Goal: Task Accomplishment & Management: Use online tool/utility

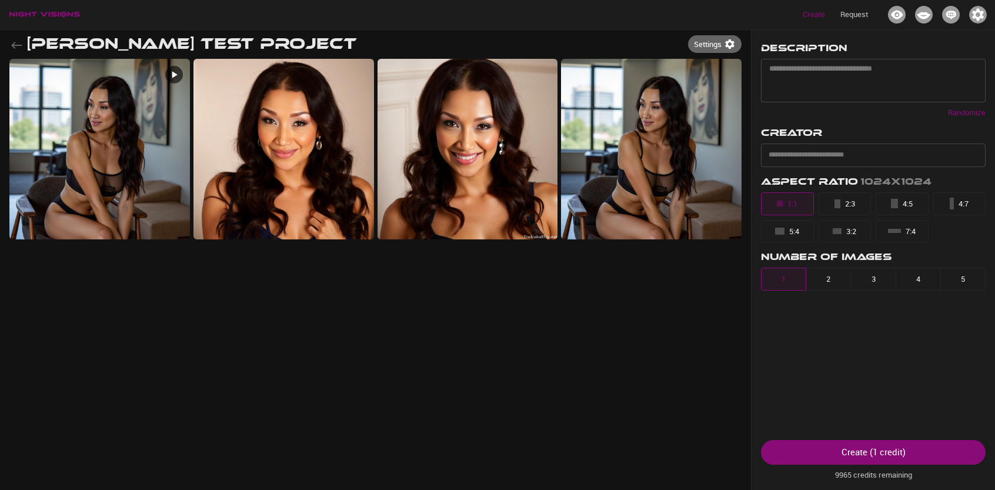
click at [15, 43] on icon "button" at bounding box center [16, 45] width 11 height 7
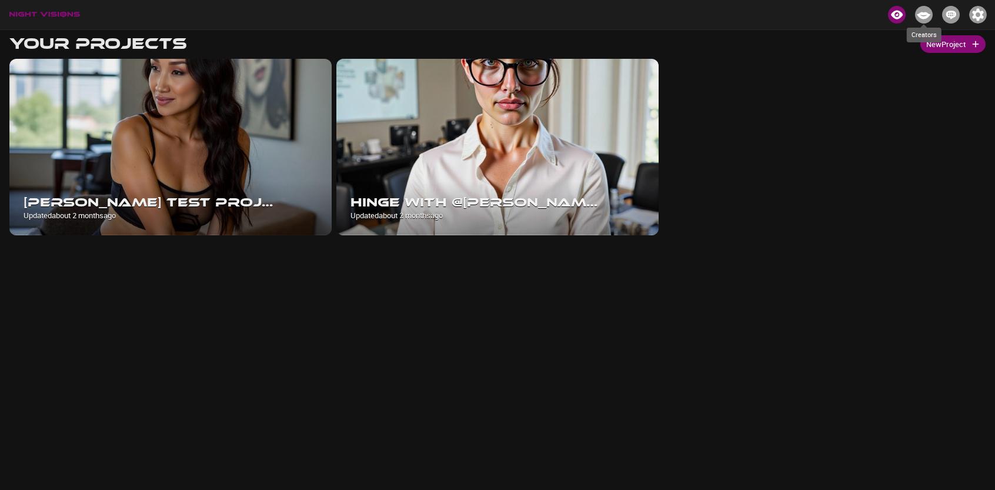
click at [922, 15] on img "Creators" at bounding box center [924, 15] width 18 height 18
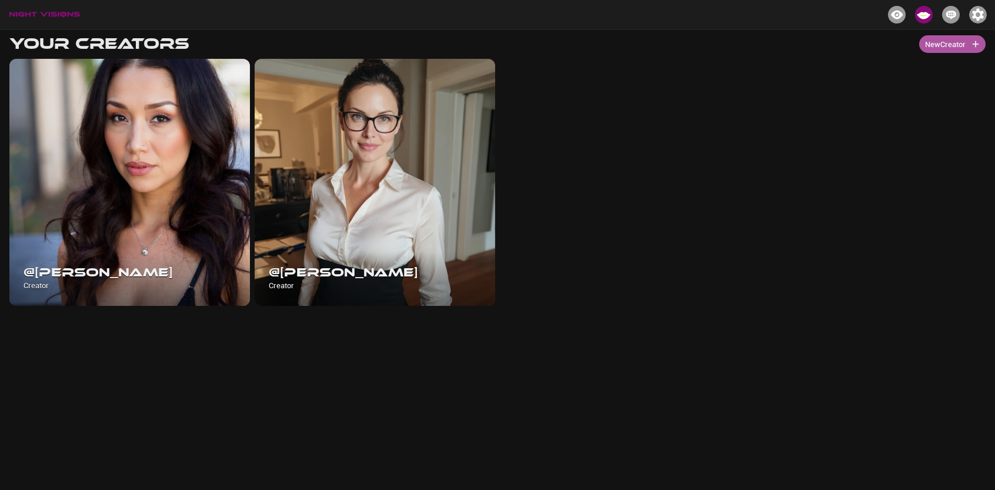
click at [945, 48] on button "New Creator" at bounding box center [952, 44] width 66 height 18
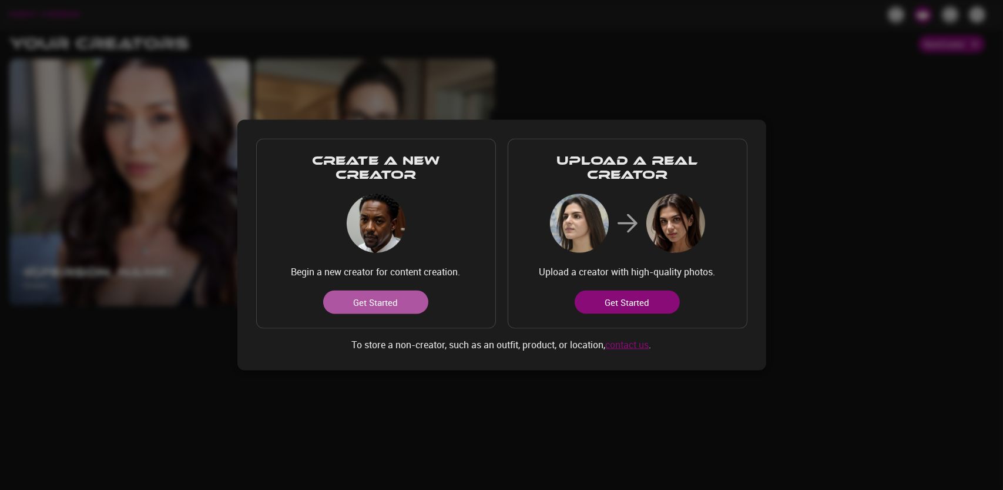
click at [389, 307] on button "Get Started" at bounding box center [375, 302] width 105 height 24
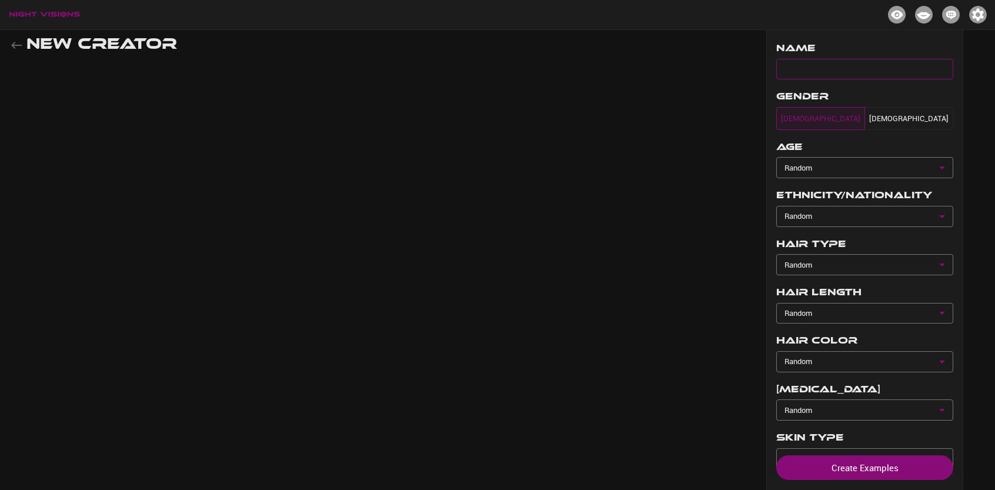
click at [808, 69] on input "text" at bounding box center [864, 69] width 177 height 21
type input "*"
type input "****"
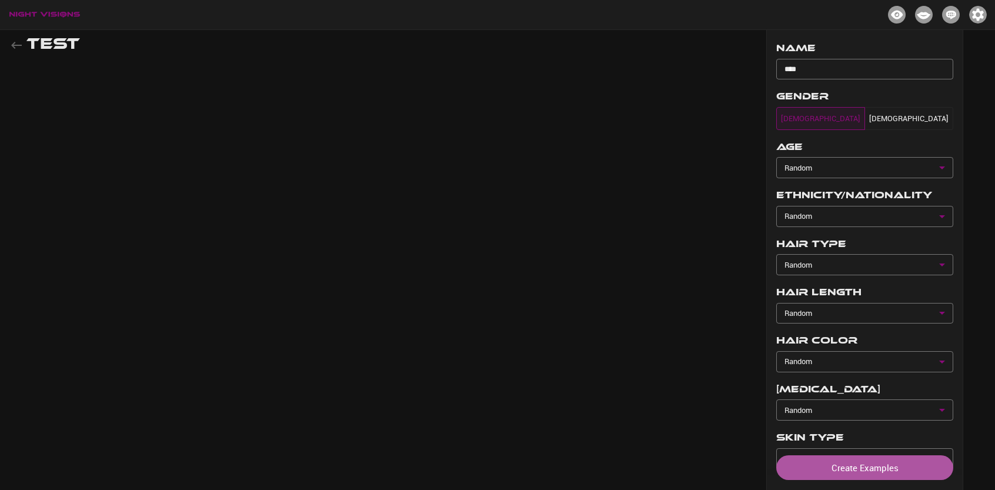
click at [824, 459] on button "Create Examples" at bounding box center [864, 467] width 177 height 25
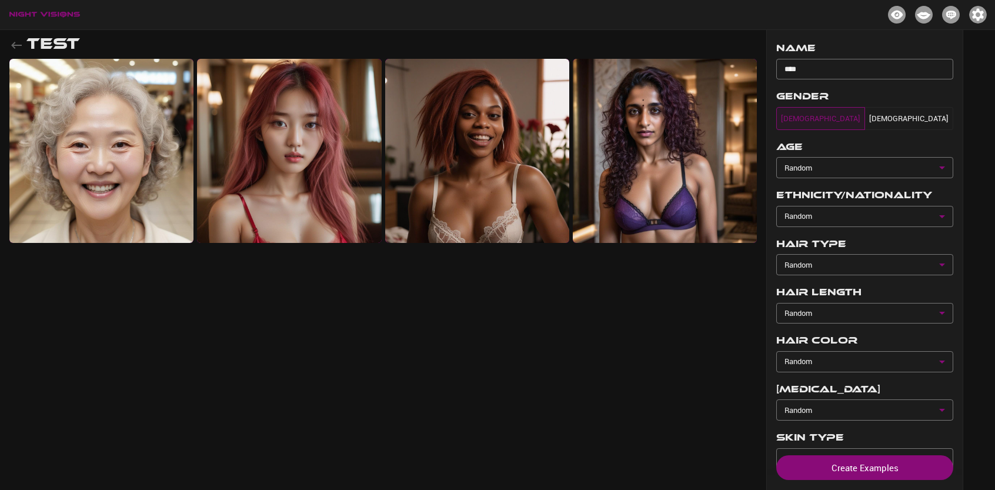
click at [297, 177] on img at bounding box center [289, 151] width 184 height 184
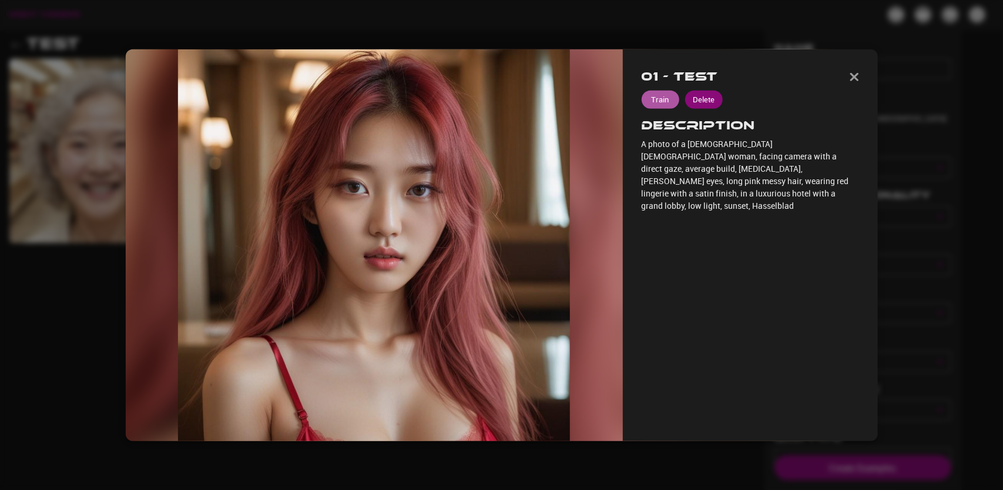
click at [661, 98] on button "Train" at bounding box center [660, 100] width 38 height 18
